Goal: Find specific page/section

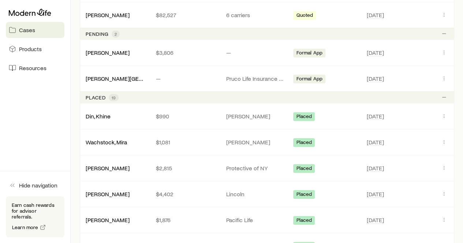
scroll to position [192, 0]
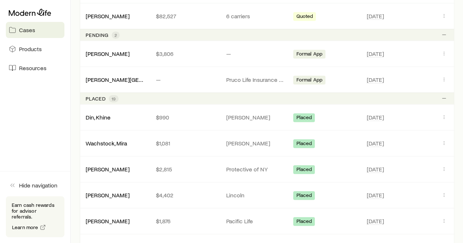
click at [309, 78] on span "Formal App" at bounding box center [309, 81] width 26 height 8
click at [253, 80] on p "Pruco Life Insurance Company" at bounding box center [255, 79] width 59 height 7
click at [102, 79] on link "[PERSON_NAME][GEOGRAPHIC_DATA]" at bounding box center [135, 79] width 99 height 7
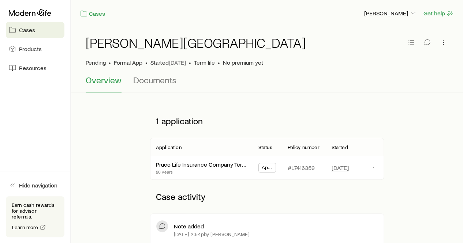
click at [150, 80] on span "Documents" at bounding box center [154, 80] width 43 height 10
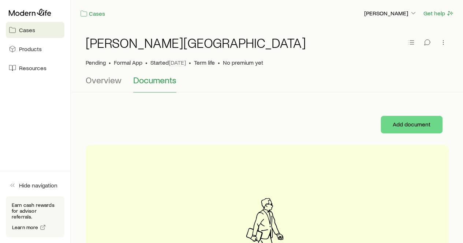
click at [32, 71] on span "Resources" at bounding box center [32, 67] width 27 height 7
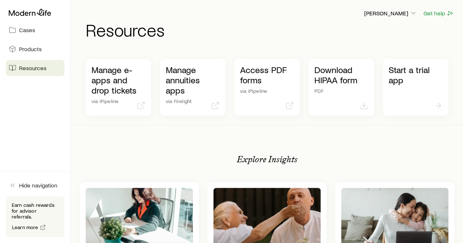
click at [105, 80] on p "Manage e-apps and drop tickets" at bounding box center [118, 80] width 54 height 31
